Goal: Task Accomplishment & Management: Manage account settings

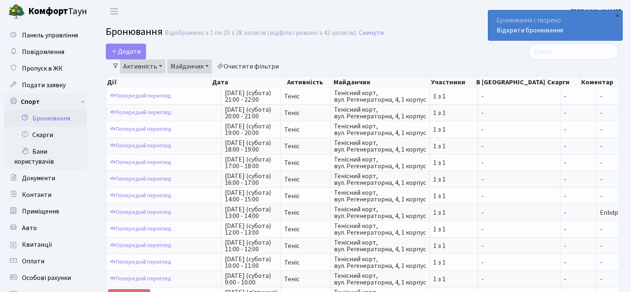
select select "25"
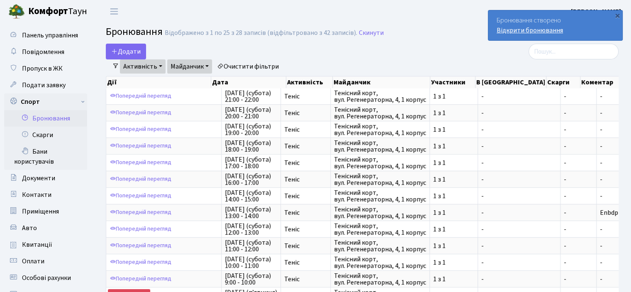
click at [537, 32] on link "Відкрити бронювання" at bounding box center [529, 30] width 66 height 9
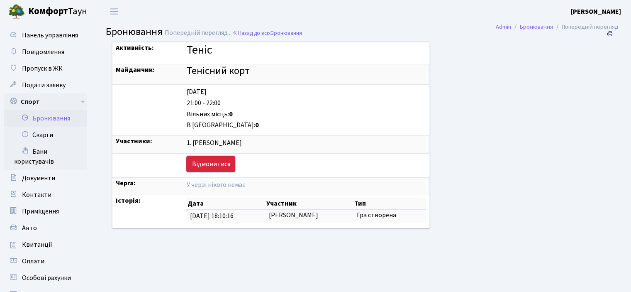
click at [199, 163] on link "Відмовитися" at bounding box center [210, 164] width 49 height 16
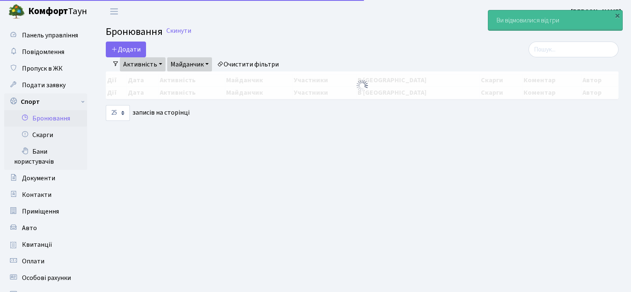
select select "25"
